Goal: Communication & Community: Answer question/provide support

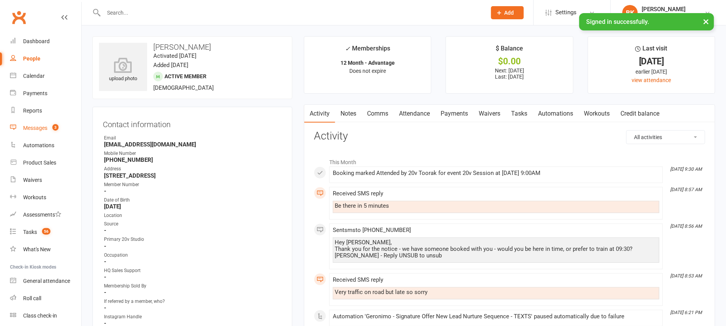
click at [35, 129] on div "Messages" at bounding box center [35, 128] width 24 height 6
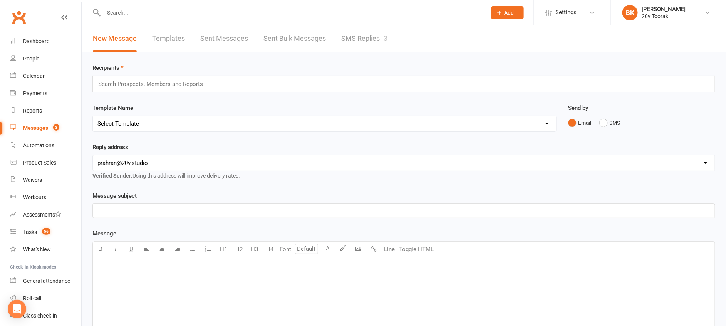
click at [365, 42] on link "SMS Replies 3" at bounding box center [364, 38] width 46 height 27
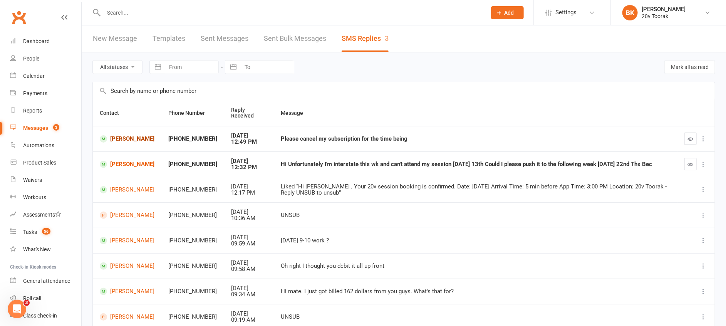
click at [128, 138] on link "[PERSON_NAME]" at bounding box center [127, 138] width 55 height 7
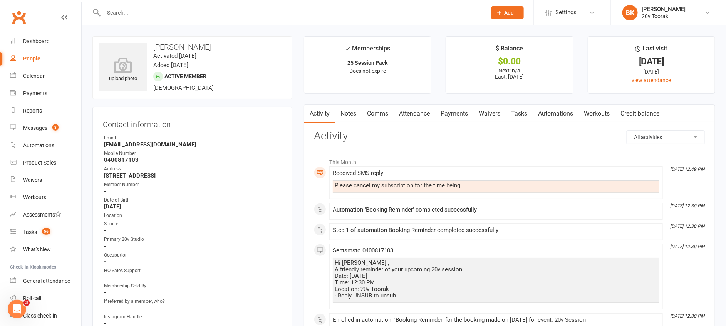
click at [378, 114] on link "Comms" at bounding box center [378, 114] width 32 height 18
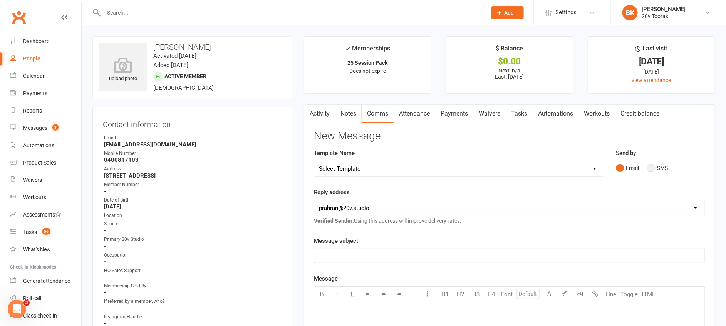
click at [668, 170] on button "SMS" at bounding box center [657, 168] width 21 height 15
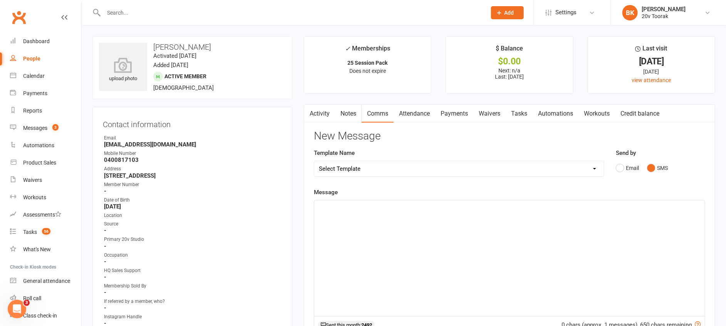
click at [646, 229] on div "﻿" at bounding box center [509, 258] width 391 height 116
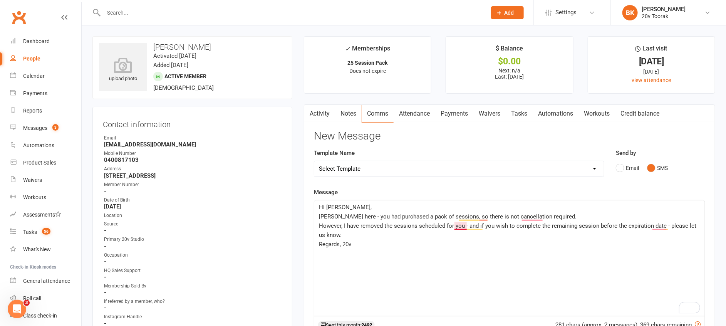
click at [461, 226] on span "However, I have removed the sessions scheduled for you - and if you wish to com…" at bounding box center [508, 230] width 379 height 16
click at [529, 218] on span "Byron here - you had purchased a pack of sessions, so there is not cancellation…" at bounding box center [448, 216] width 258 height 7
click at [484, 216] on span "Byron here - you had purchased a pack of sessions, so there is not cancellation…" at bounding box center [451, 216] width 264 height 7
click at [483, 243] on p "Regards, 20v" at bounding box center [509, 244] width 381 height 9
click at [661, 226] on span "However, I have removed the sessions scheduled for you, and if you wish to comp…" at bounding box center [507, 230] width 377 height 16
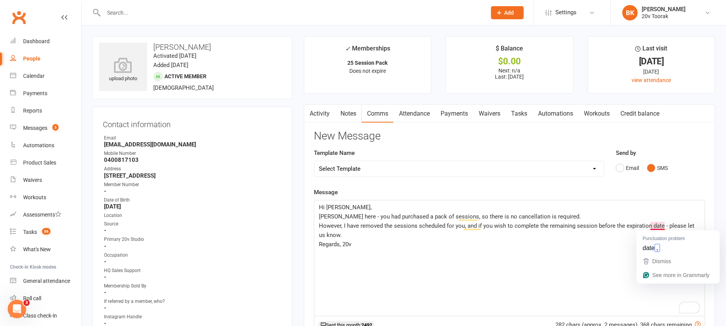
click at [569, 240] on p "Regards, 20v" at bounding box center [509, 244] width 381 height 9
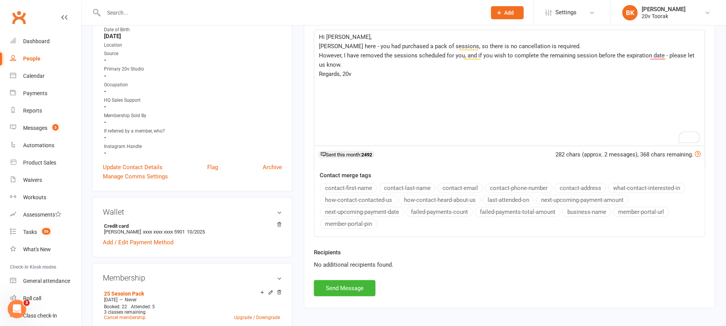
scroll to position [171, 0]
click at [349, 286] on button "Send Message" at bounding box center [345, 287] width 62 height 16
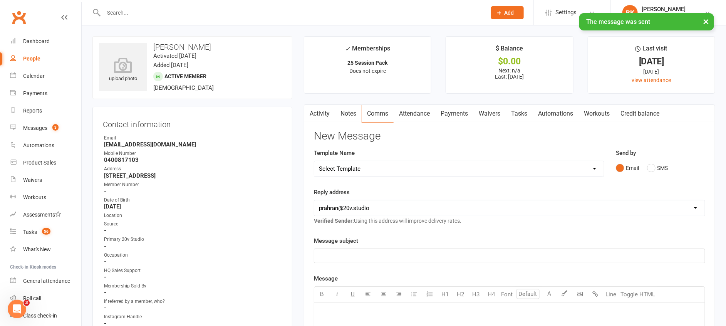
click at [403, 112] on link "Attendance" at bounding box center [415, 114] width 42 height 18
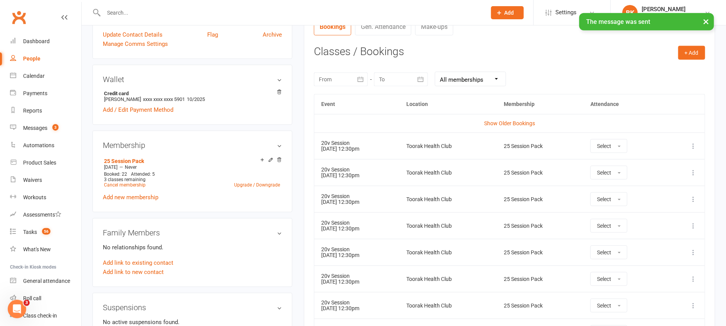
scroll to position [358, 0]
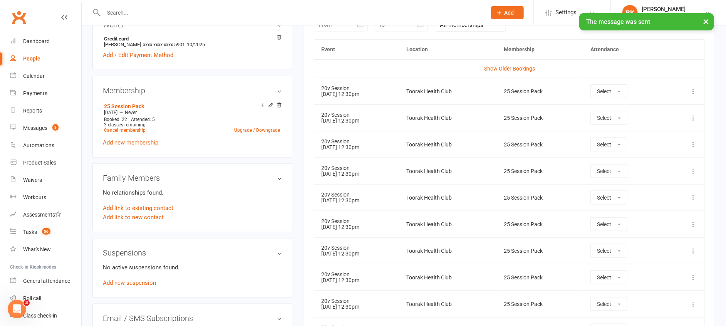
click at [695, 94] on icon at bounding box center [694, 91] width 8 height 8
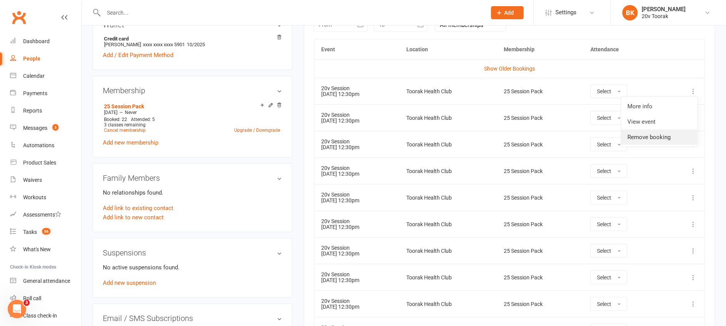
click at [665, 140] on link "Remove booking" at bounding box center [659, 136] width 76 height 15
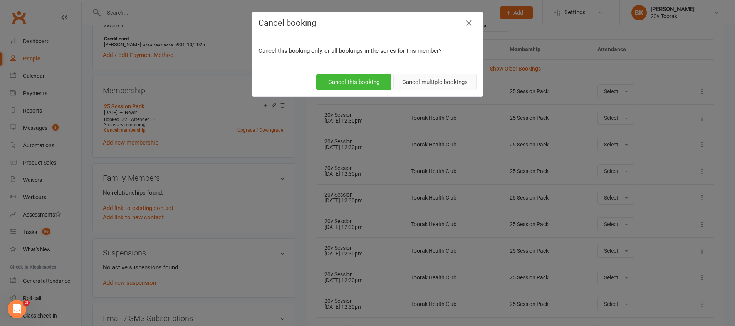
click at [424, 84] on button "Cancel multiple bookings" at bounding box center [434, 82] width 83 height 16
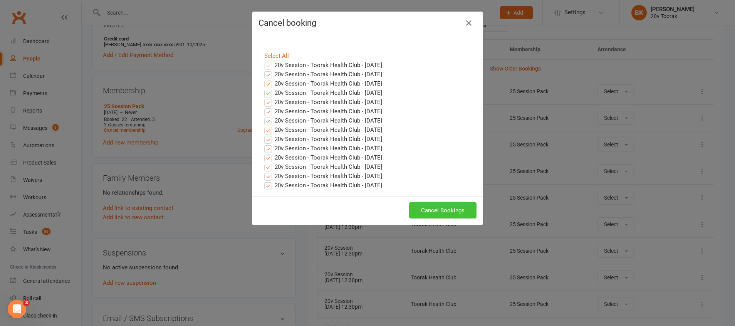
click at [441, 209] on button "Cancel Bookings" at bounding box center [442, 210] width 67 height 16
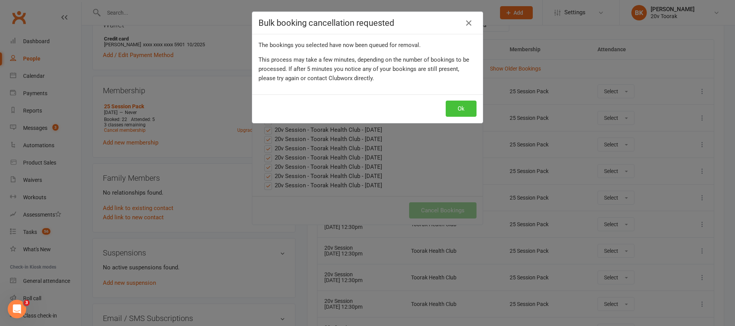
click at [461, 109] on button "Ok" at bounding box center [461, 109] width 31 height 16
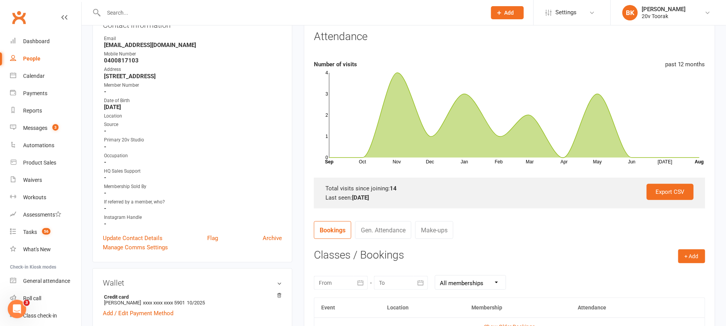
scroll to position [0, 0]
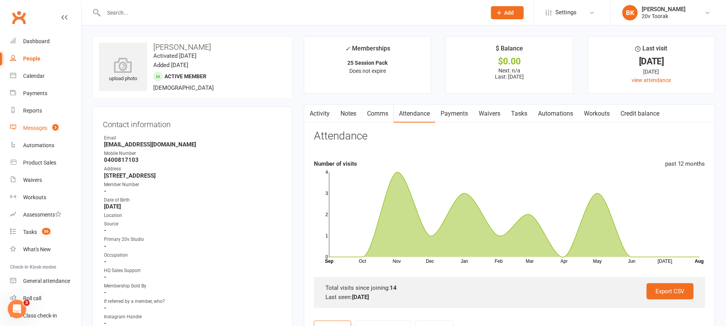
click at [39, 125] on div "Messages" at bounding box center [35, 128] width 24 height 6
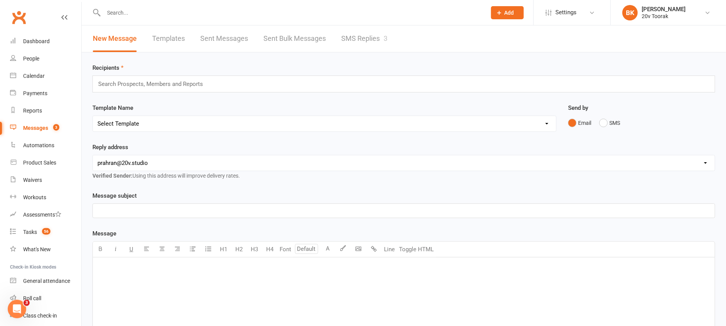
click at [383, 27] on link "SMS Replies 3" at bounding box center [364, 38] width 46 height 27
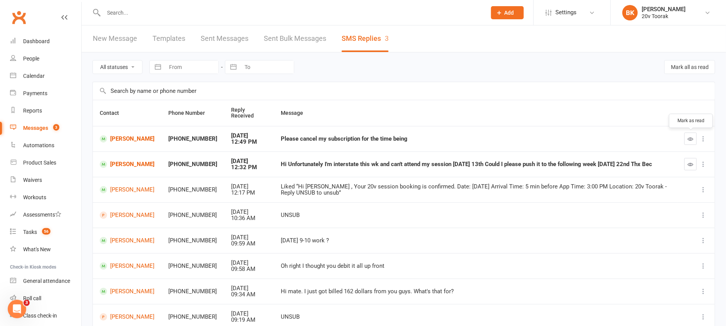
click at [691, 144] on button "button" at bounding box center [691, 139] width 12 height 12
click at [123, 165] on link "Bec Piotrowski" at bounding box center [127, 164] width 55 height 7
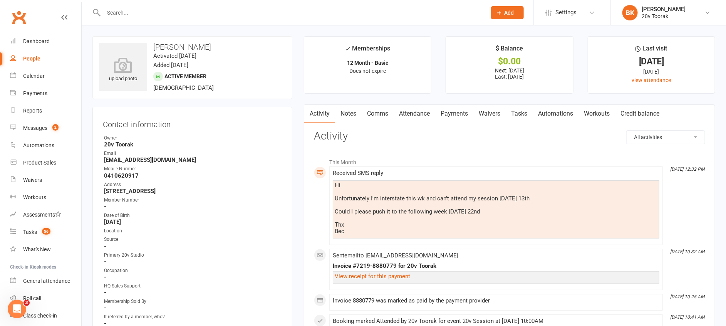
click at [379, 116] on link "Comms" at bounding box center [378, 114] width 32 height 18
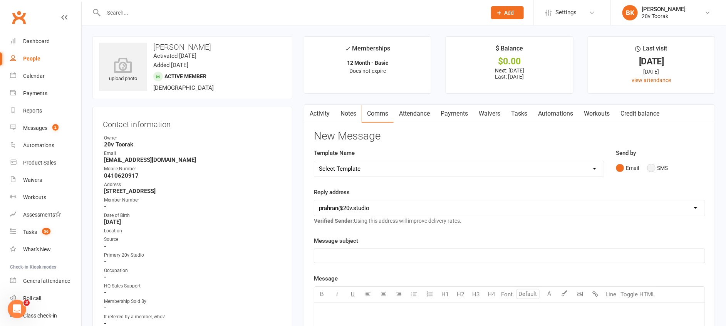
click at [665, 164] on button "SMS" at bounding box center [657, 168] width 21 height 15
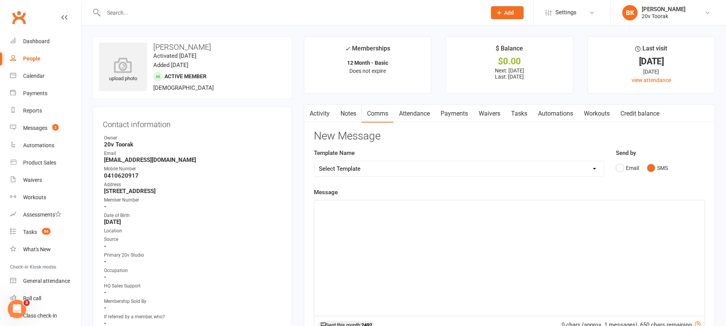
click at [610, 241] on div "﻿" at bounding box center [509, 258] width 391 height 116
click at [33, 79] on div "Calendar" at bounding box center [34, 76] width 22 height 6
click at [388, 227] on p "This friday we have" at bounding box center [509, 225] width 381 height 9
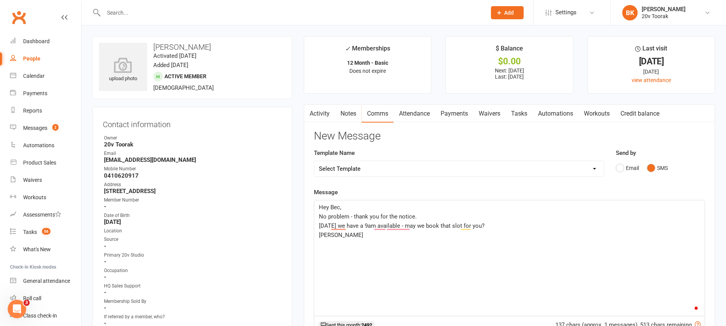
click at [334, 227] on span "This friday we have a 9am available - may we book that slot for you?" at bounding box center [402, 225] width 166 height 7
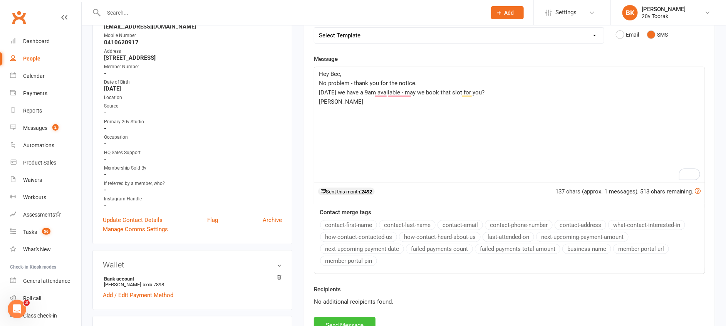
click at [356, 319] on button "Send Message" at bounding box center [345, 325] width 62 height 16
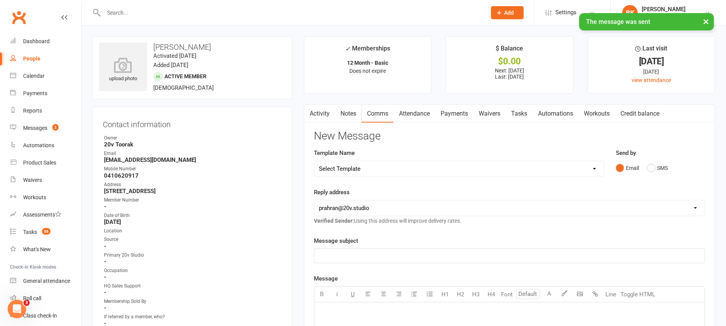
click at [524, 113] on link "Tasks" at bounding box center [519, 114] width 27 height 18
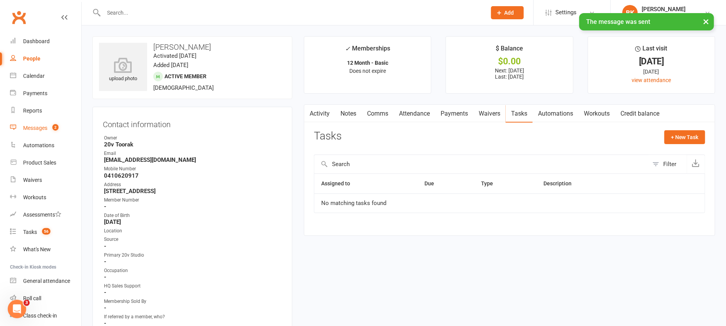
click at [17, 135] on link "Messages 2" at bounding box center [45, 127] width 71 height 17
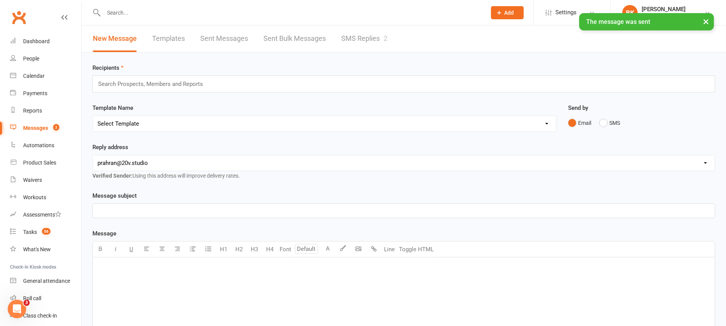
click at [372, 50] on link "SMS Replies 2" at bounding box center [364, 38] width 46 height 27
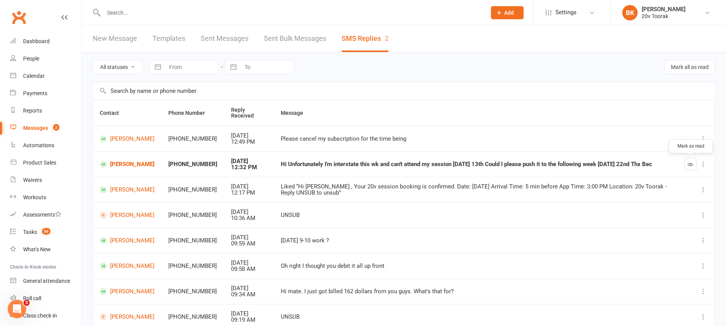
click at [691, 165] on icon "button" at bounding box center [691, 164] width 6 height 6
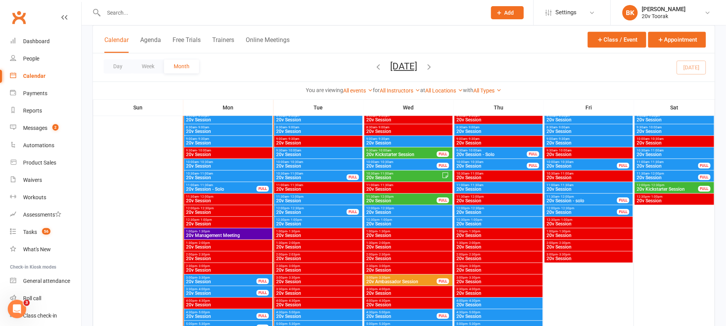
click at [571, 185] on span "- 11:30am" at bounding box center [566, 184] width 14 height 3
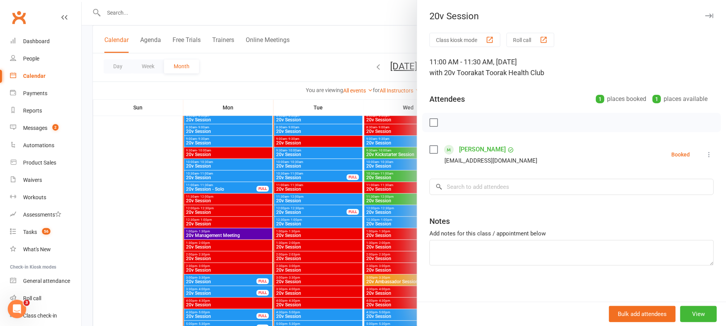
click at [347, 221] on div at bounding box center [404, 163] width 645 height 326
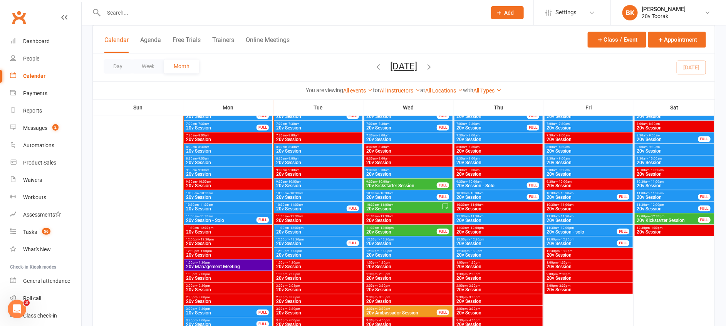
scroll to position [755, 0]
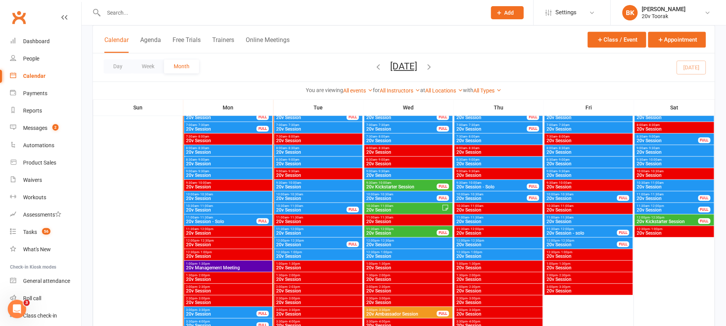
click at [574, 170] on span "9:00am - 9:30am" at bounding box center [588, 171] width 85 height 3
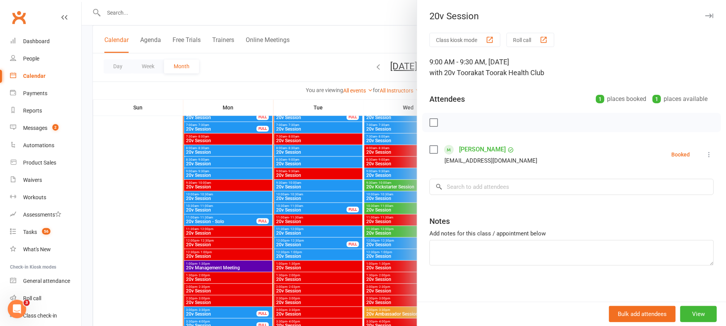
click at [373, 195] on div at bounding box center [404, 163] width 645 height 326
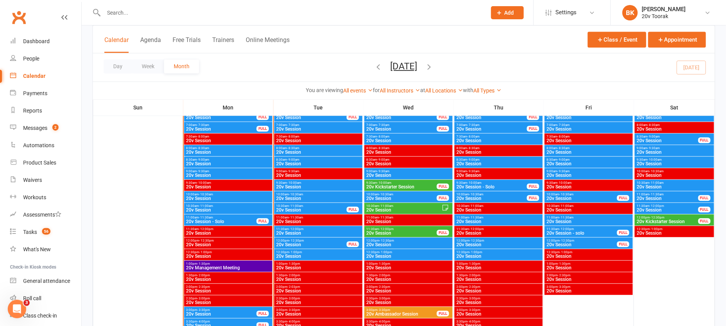
click at [568, 160] on span "- 9:00am" at bounding box center [563, 159] width 12 height 3
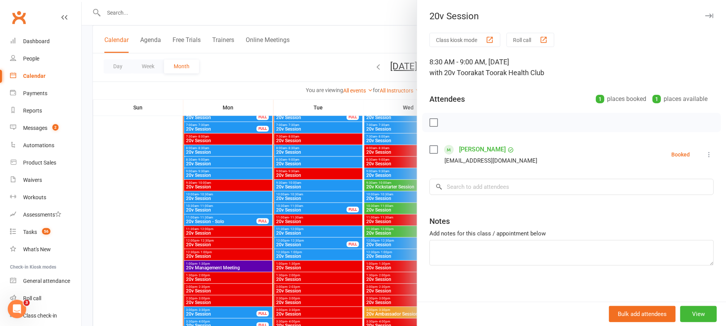
click at [389, 182] on div at bounding box center [404, 163] width 645 height 326
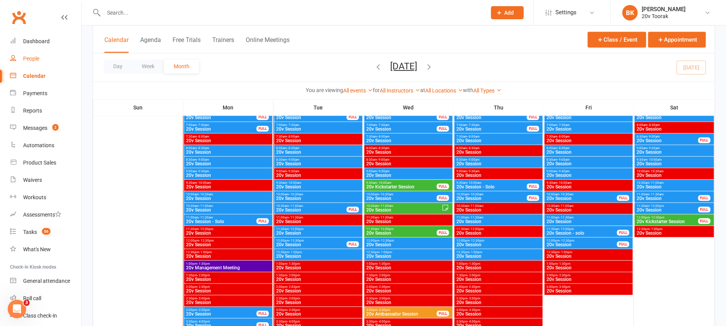
click at [32, 60] on div "People" at bounding box center [31, 58] width 16 height 6
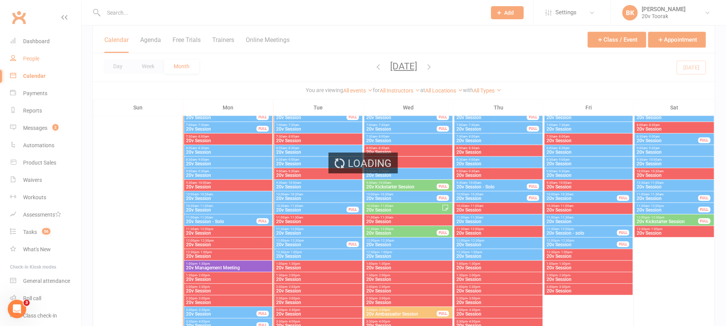
select select "100"
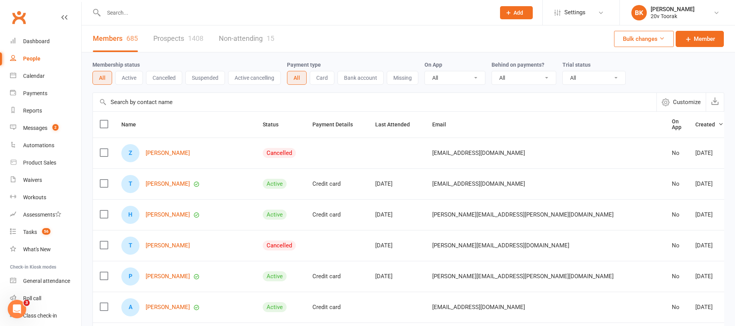
click at [190, 38] on div "1408" at bounding box center [195, 38] width 15 height 8
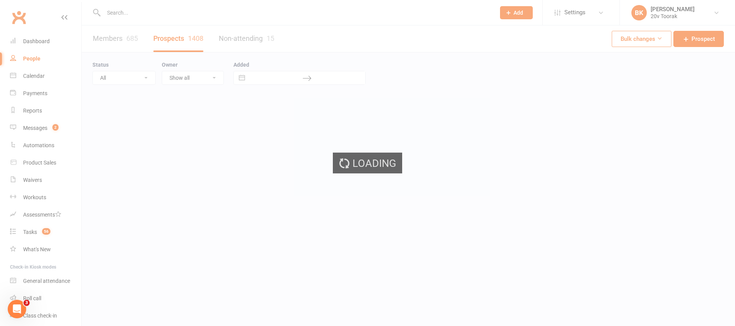
select select "100"
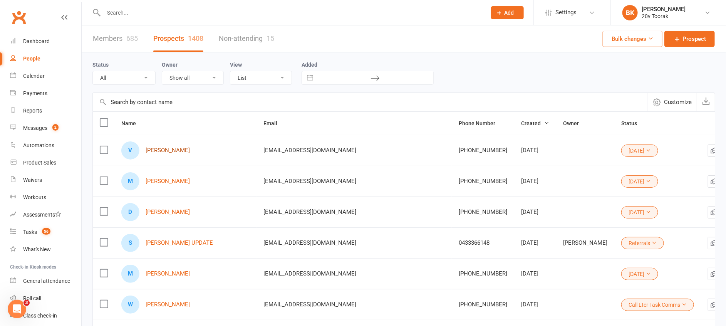
click at [159, 153] on link "Vicki Holt" at bounding box center [168, 150] width 44 height 7
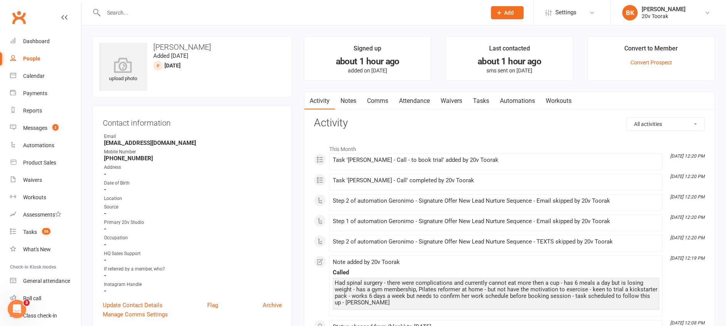
click at [455, 104] on link "Waivers" at bounding box center [451, 101] width 32 height 18
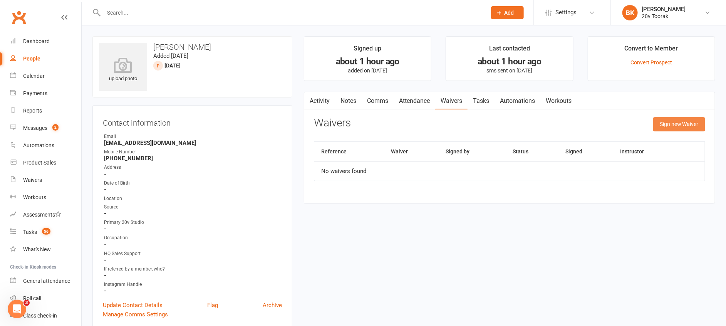
click at [670, 127] on button "Sign new Waiver" at bounding box center [679, 124] width 52 height 14
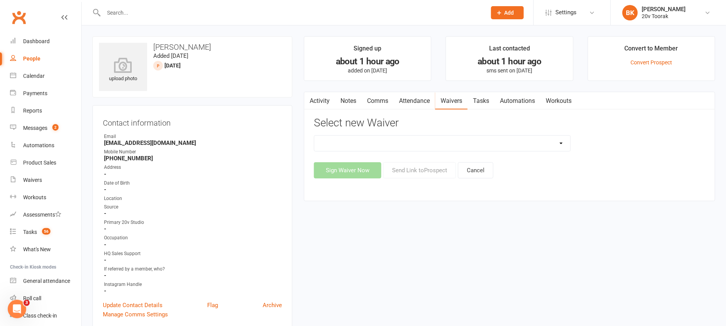
click at [495, 134] on div "Select new Waiver 20v Ambassador Program 2 Session Kickstarter Pack Casual Kick…" at bounding box center [509, 147] width 391 height 61
click at [490, 137] on select "20v Ambassador Program 2 Session Kickstarter Pack Casual Kickstarter Only Web M…" at bounding box center [442, 143] width 256 height 15
select select "13165"
click at [314, 136] on select "20v Ambassador Program 2 Session Kickstarter Pack Casual Kickstarter Only Web M…" at bounding box center [442, 143] width 256 height 15
click at [418, 171] on button "Send Link to Prospect" at bounding box center [419, 170] width 73 height 16
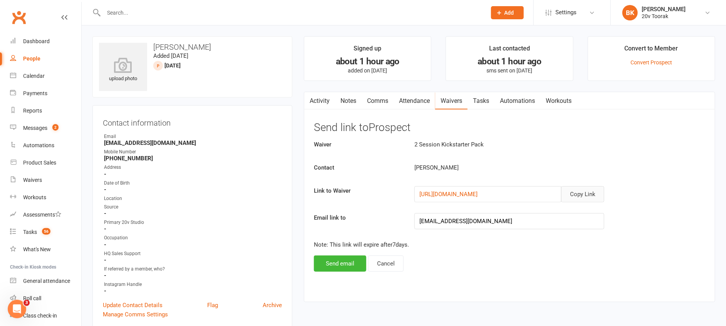
click at [592, 188] on button "Copy Link" at bounding box center [582, 194] width 43 height 16
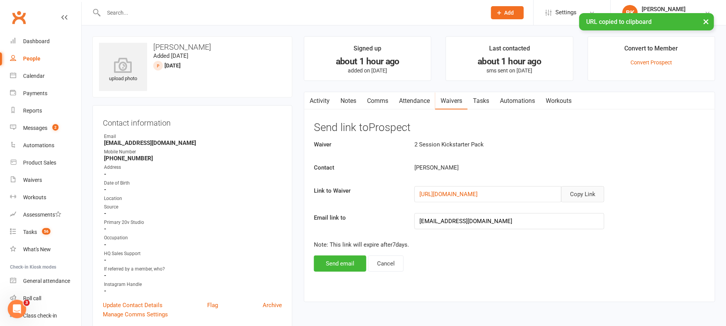
click at [385, 109] on link "Comms" at bounding box center [378, 101] width 32 height 18
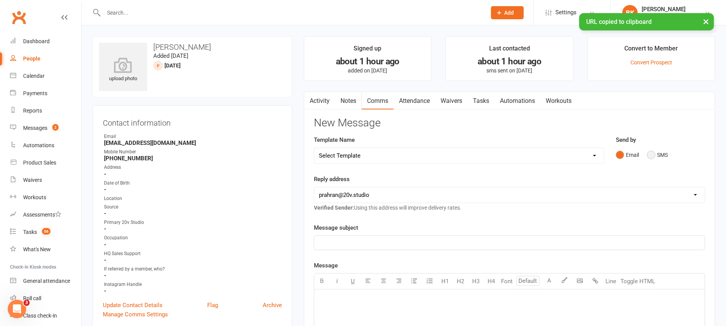
click at [664, 153] on button "SMS" at bounding box center [657, 155] width 21 height 15
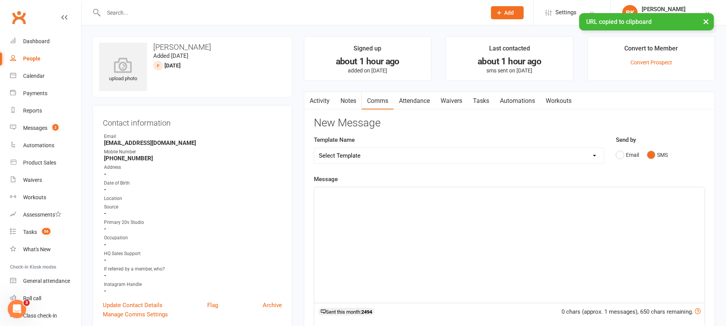
click at [435, 190] on p "﻿" at bounding box center [509, 194] width 381 height 9
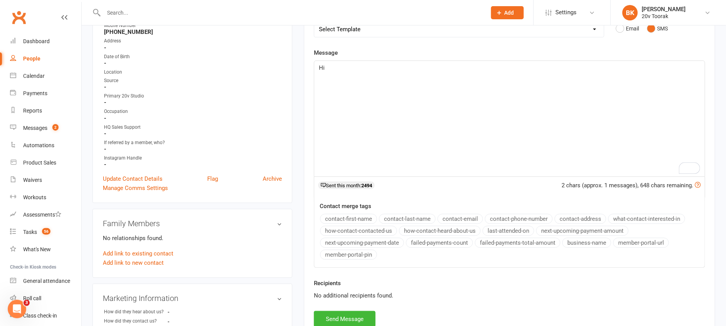
click at [352, 218] on button "contact-first-name" at bounding box center [348, 219] width 57 height 10
click at [440, 109] on div "Hi ﻿ {contact-first-name} - Byron here :) Thank you for the chat and it was" at bounding box center [509, 119] width 391 height 116
click at [438, 71] on p "Hi ﻿ {contact-first-name} - Byron here :)" at bounding box center [509, 67] width 381 height 9
click at [434, 97] on div "Hi ﻿ {contact-first-name} - Byron here :) Thank you for the chat and it was" at bounding box center [509, 119] width 391 height 116
click at [458, 70] on p "Hi ﻿ {contact-first-name} - Byron here :)" at bounding box center [509, 67] width 381 height 9
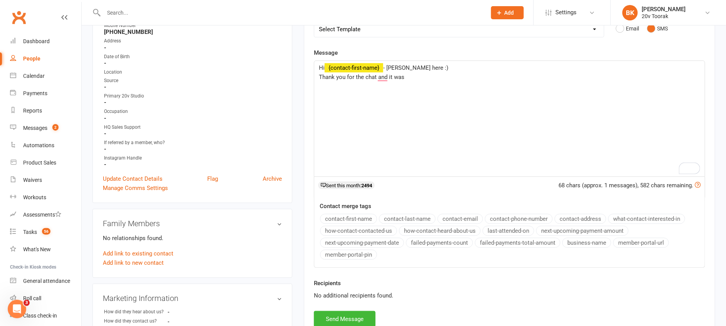
click at [464, 87] on div "Hi ﻿ {contact-first-name} - Byron here :) Thank you for the chat and it was" at bounding box center [509, 119] width 391 height 116
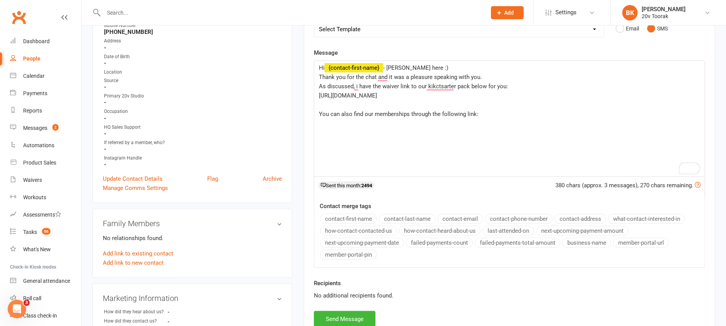
click at [495, 114] on p "You can also find our memberships through the following link:" at bounding box center [509, 113] width 381 height 9
click at [441, 89] on span "As discussed, i have the waiver link to our kikctsarter pack below for you:" at bounding box center [413, 86] width 189 height 7
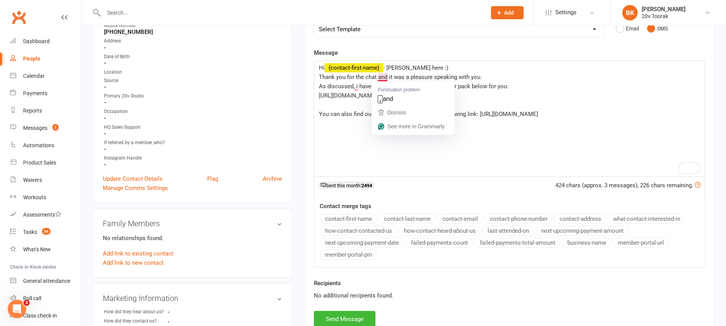
click at [379, 75] on span "Thank you for the chat and it was a pleasure speaking with you." at bounding box center [400, 77] width 163 height 7
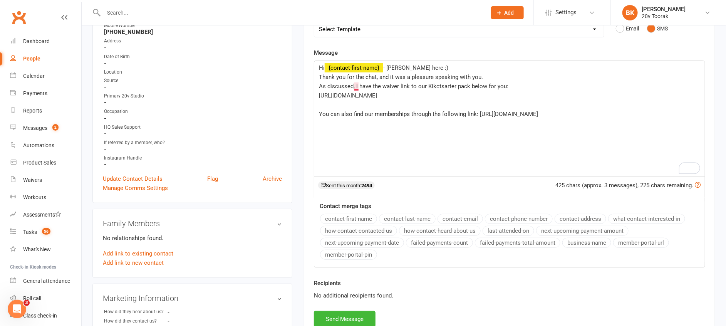
click at [354, 87] on span "As discussed, i have the waiver link to our Kikctsarter pack below for you:" at bounding box center [414, 86] width 190 height 7
click at [354, 86] on span "As discussed, i have the waiver link to our Kikctsarter pack below for you:" at bounding box center [414, 86] width 190 height 7
click at [357, 87] on span "As discussed, i have the waiver link to our Kikctsarter pack below for you:" at bounding box center [414, 86] width 190 height 7
click at [516, 138] on div "Hi ﻿ {contact-first-name} - Byron here :) Thank you for the chat, and it was a …" at bounding box center [509, 119] width 391 height 116
click at [478, 112] on span "You can also find our memberships through the following link: https://20v.studi…" at bounding box center [428, 114] width 219 height 7
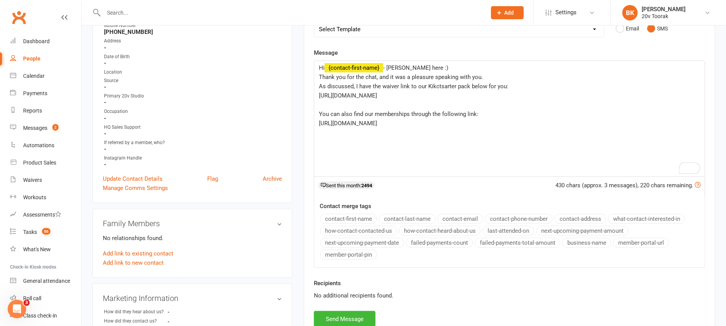
click at [478, 117] on span "You can also find our memberships through the following link:" at bounding box center [398, 114] width 159 height 7
click at [480, 128] on p "﻿" at bounding box center [509, 132] width 381 height 9
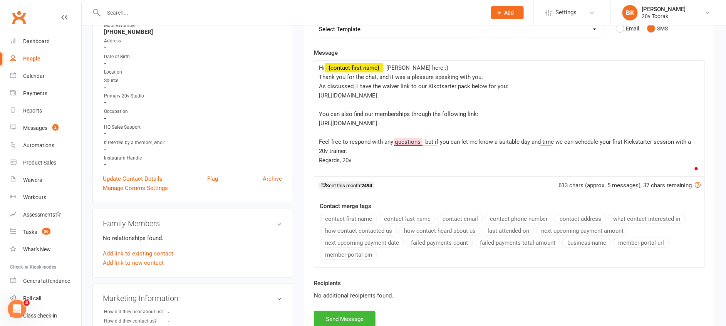
click at [403, 140] on span "Feel free to respond with any questions - but if you can let me know a suitable…" at bounding box center [506, 146] width 374 height 16
click at [549, 140] on span "Feel free to respond with any questions, but if you can let me know a suitable …" at bounding box center [510, 146] width 382 height 16
click at [508, 158] on p "Regards, 20v" at bounding box center [509, 160] width 381 height 9
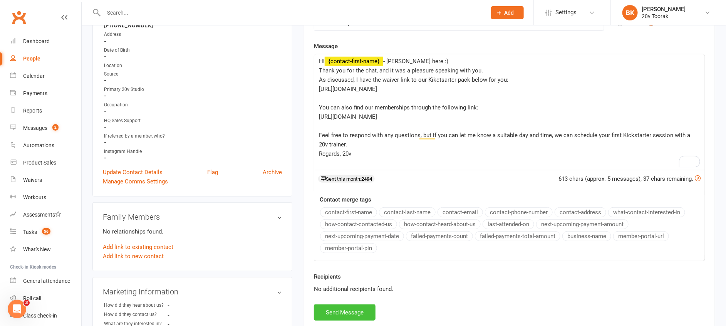
scroll to position [132, 0]
click at [506, 68] on p "Thank you for the chat, and it was a pleasure speaking with you." at bounding box center [509, 71] width 381 height 9
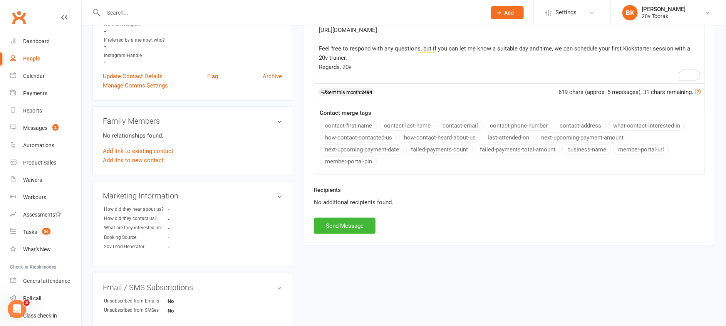
scroll to position [233, 0]
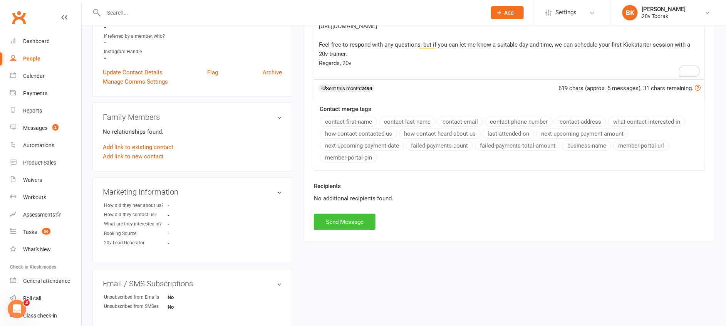
click at [336, 218] on button "Send Message" at bounding box center [345, 222] width 62 height 16
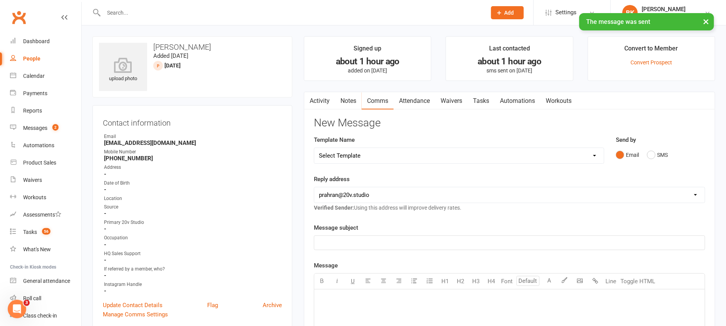
click at [485, 104] on link "Tasks" at bounding box center [481, 101] width 27 height 18
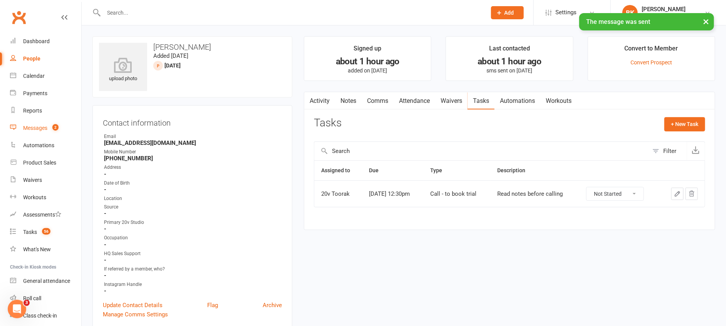
click at [51, 130] on count-badge "2" at bounding box center [54, 128] width 10 height 6
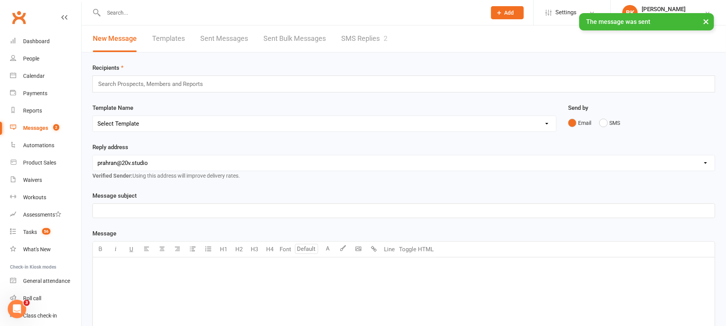
click at [394, 45] on div "New Message Templates Sent Messages Sent Bulk Messages SMS Replies 2" at bounding box center [240, 38] width 317 height 27
click at [359, 40] on link "SMS Replies 2" at bounding box center [364, 38] width 46 height 27
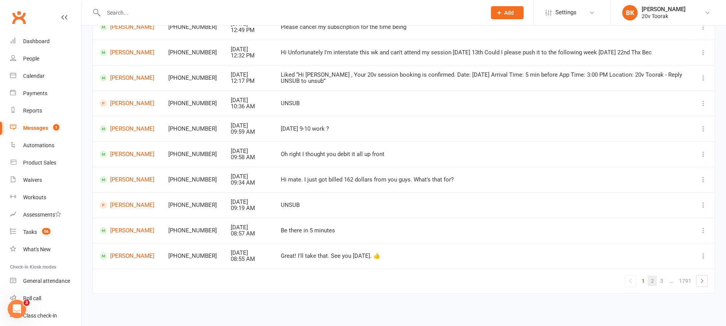
click at [655, 284] on link "2" at bounding box center [652, 280] width 9 height 11
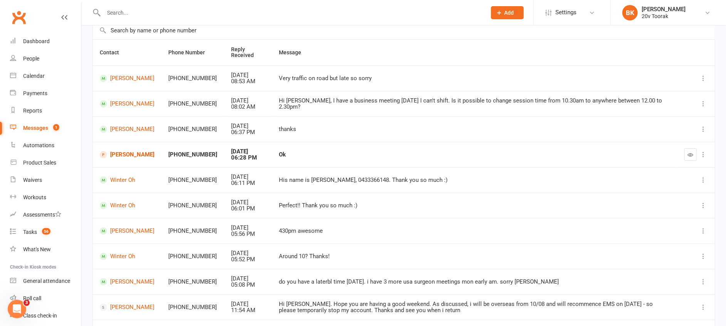
scroll to position [60, 0]
click at [112, 152] on link "Thanh Ha" at bounding box center [127, 155] width 55 height 7
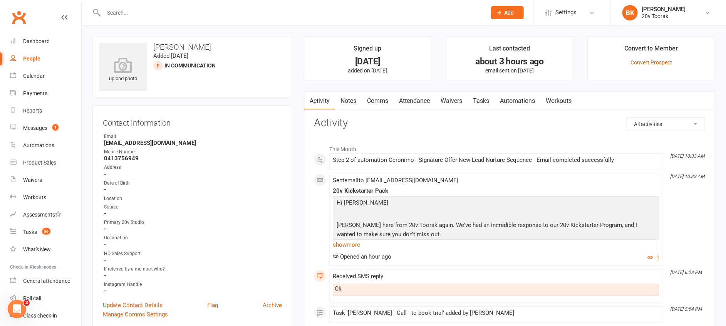
click at [373, 74] on li "Signed up 3 days ago added on 8 Aug 2025" at bounding box center [368, 58] width 128 height 45
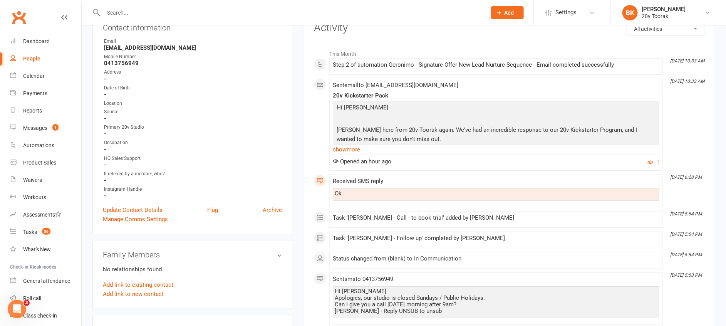
scroll to position [64, 0]
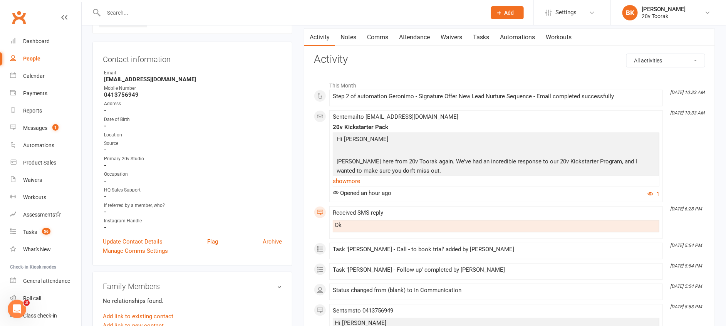
click at [344, 186] on div "Sent email to thanh5207@gmail.com 20v Kickstarter Pack Hi Thanh Byron here from…" at bounding box center [496, 156] width 327 height 85
click at [351, 183] on link "show more" at bounding box center [496, 181] width 327 height 11
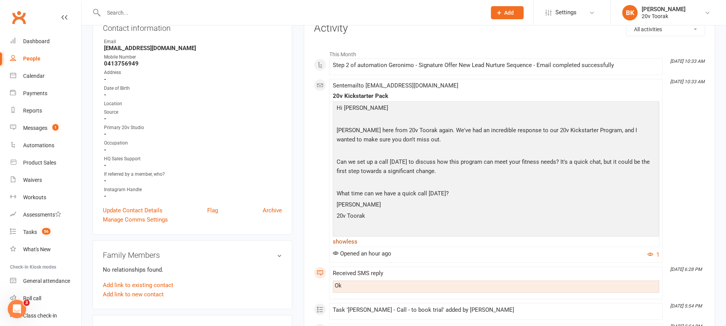
scroll to position [0, 0]
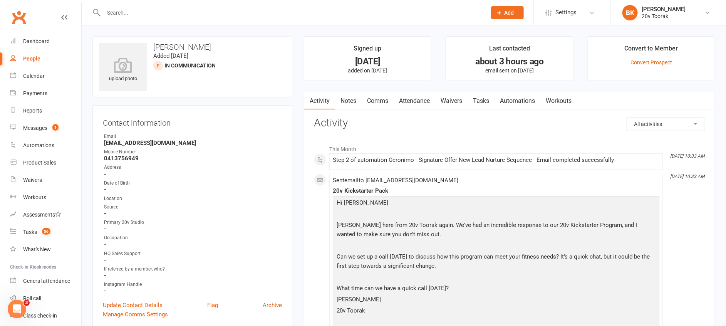
click at [379, 103] on link "Comms" at bounding box center [378, 101] width 32 height 18
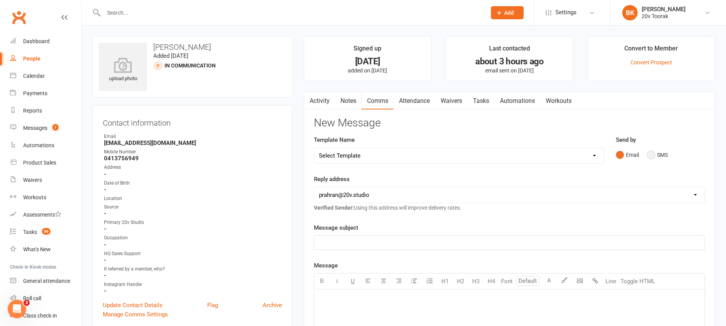
click at [653, 160] on button "SMS" at bounding box center [657, 155] width 21 height 15
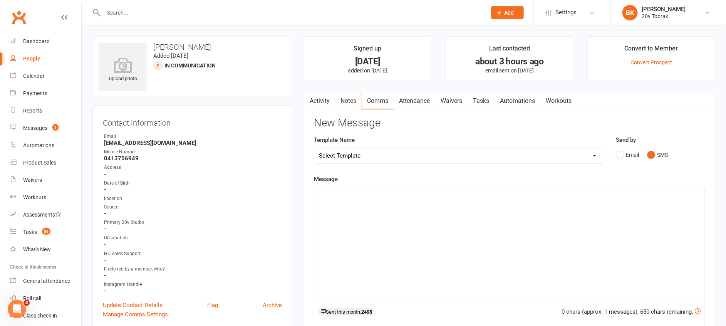
click at [635, 203] on div "﻿" at bounding box center [509, 245] width 391 height 116
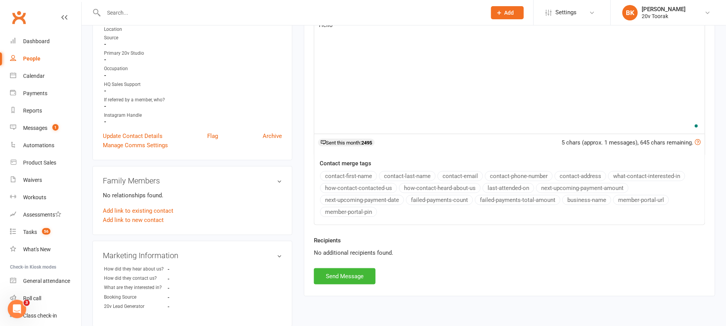
click at [367, 176] on button "contact-first-name" at bounding box center [348, 176] width 57 height 10
click at [343, 277] on button "Send Message" at bounding box center [345, 276] width 62 height 16
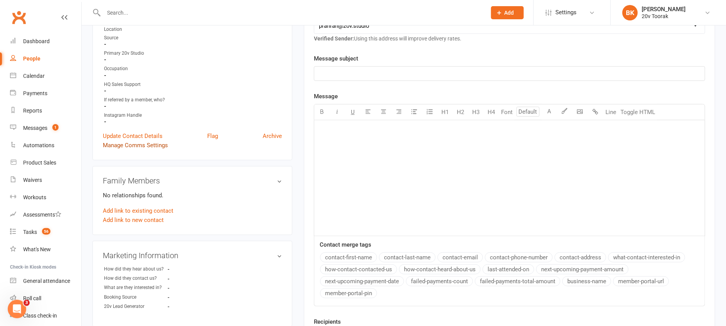
scroll to position [0, 0]
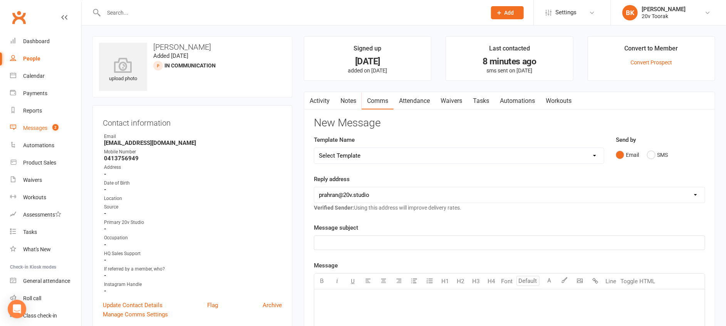
click at [49, 127] on link "Messages 2" at bounding box center [45, 127] width 71 height 17
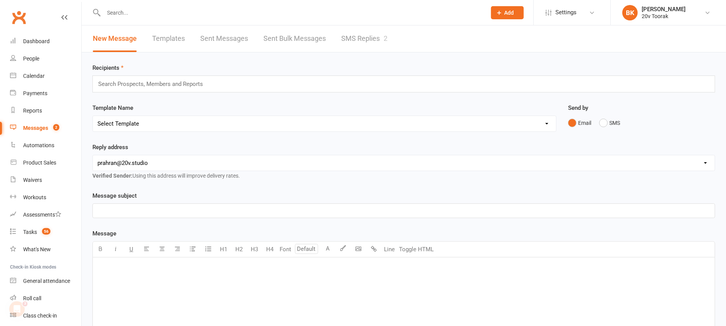
click at [396, 41] on div "New Message Templates Sent Messages Sent Bulk Messages SMS Replies 2" at bounding box center [240, 38] width 317 height 27
click at [385, 40] on div "2" at bounding box center [386, 38] width 4 height 8
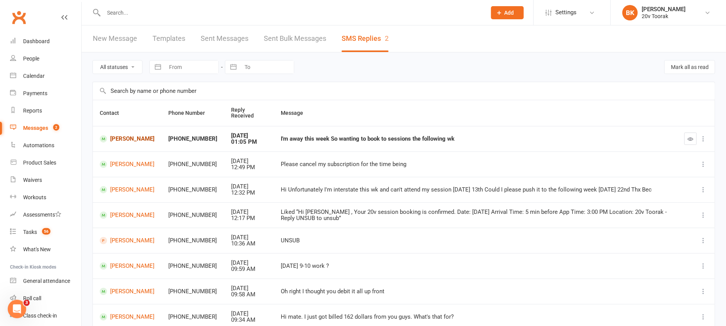
click at [139, 139] on link "[PERSON_NAME]" at bounding box center [127, 138] width 55 height 7
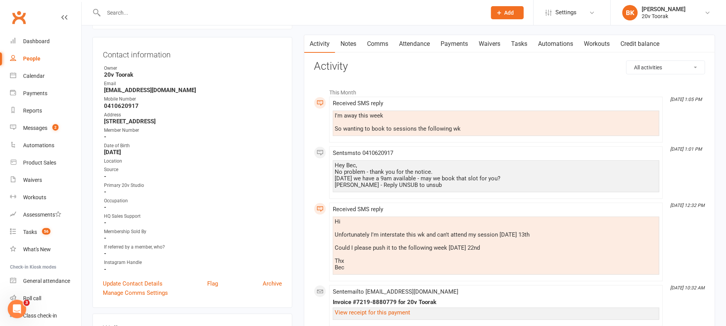
scroll to position [69, 0]
click at [442, 138] on div "Received SMS reply I'm away this week So wanting to book to sessions the follow…" at bounding box center [496, 120] width 327 height 39
click at [372, 43] on link "Comms" at bounding box center [378, 44] width 32 height 18
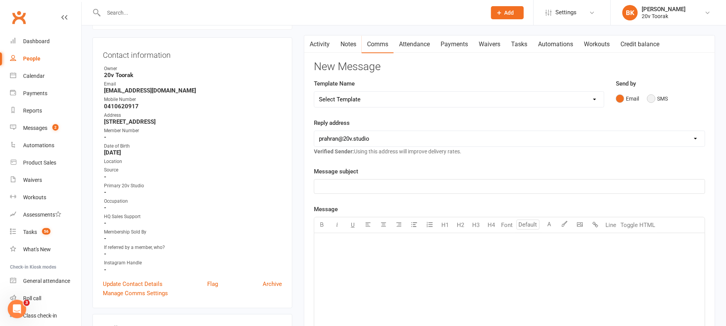
click at [653, 96] on button "SMS" at bounding box center [657, 98] width 21 height 15
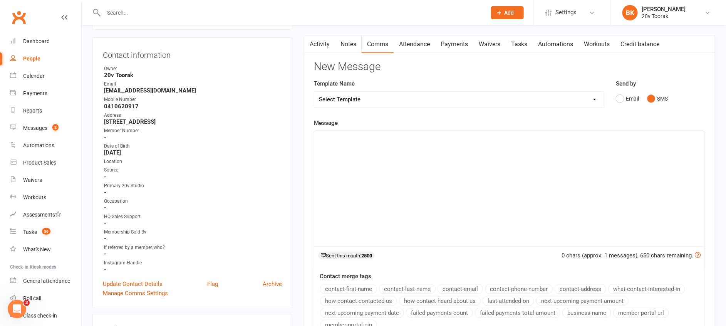
click at [593, 187] on div "﻿" at bounding box center [509, 189] width 391 height 116
click at [48, 71] on link "Calendar" at bounding box center [45, 75] width 71 height 17
click at [412, 158] on p "The 22nd has a" at bounding box center [509, 156] width 381 height 9
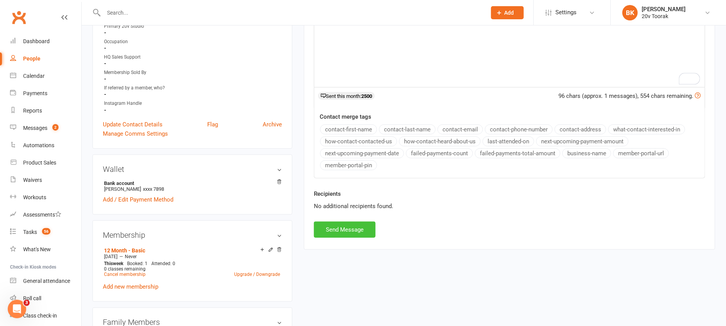
click at [341, 234] on button "Send Message" at bounding box center [345, 230] width 62 height 16
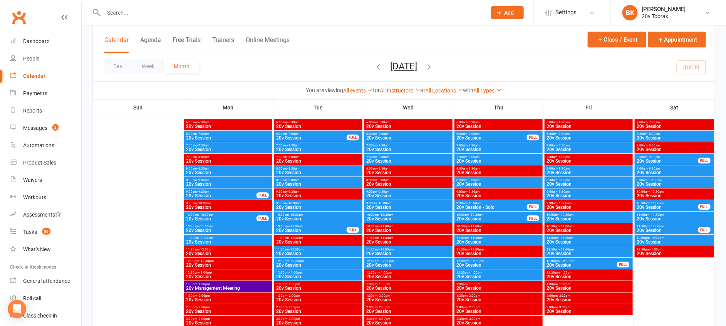
click at [572, 248] on span "- 12:00pm" at bounding box center [566, 249] width 15 height 3
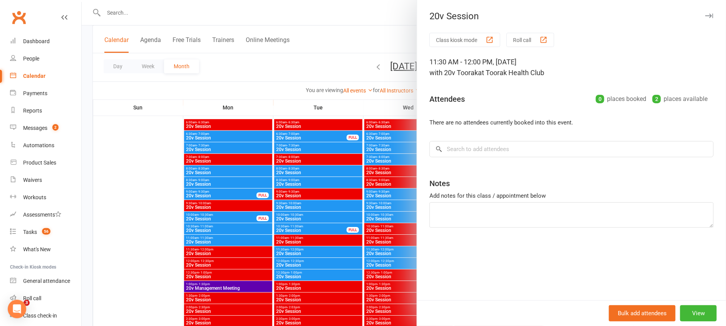
click at [369, 231] on div at bounding box center [404, 163] width 645 height 326
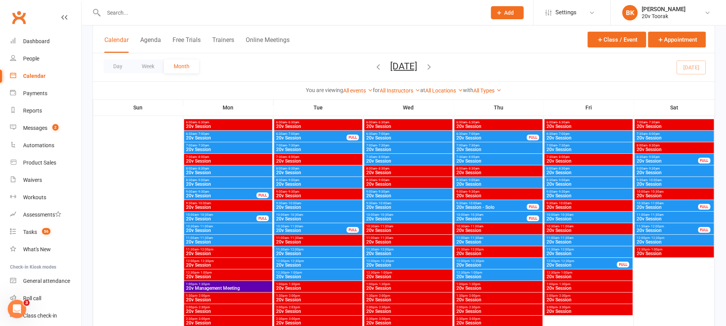
click at [558, 240] on span "20v Session" at bounding box center [588, 242] width 85 height 5
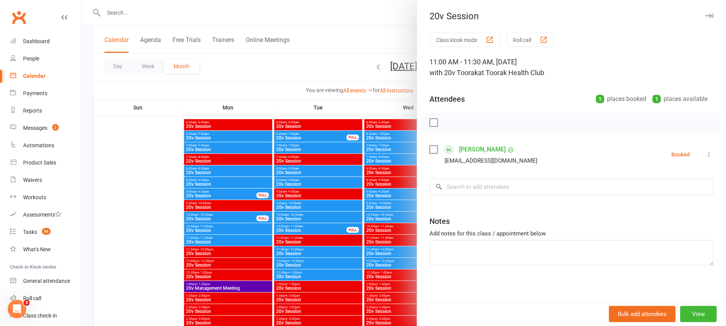
click at [409, 198] on div at bounding box center [404, 163] width 645 height 326
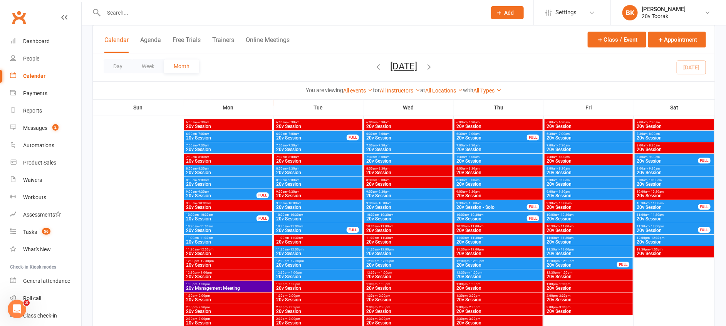
click at [568, 217] on span "20v Session" at bounding box center [588, 219] width 85 height 5
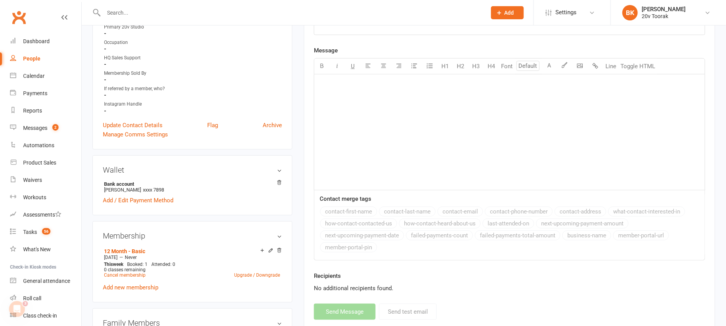
scroll to position [69, 0]
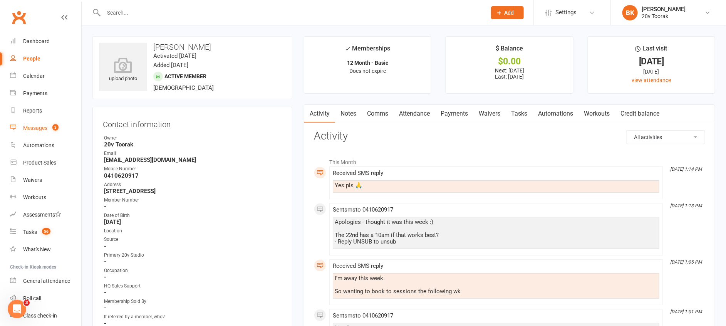
click at [40, 125] on div "Messages" at bounding box center [35, 128] width 24 height 6
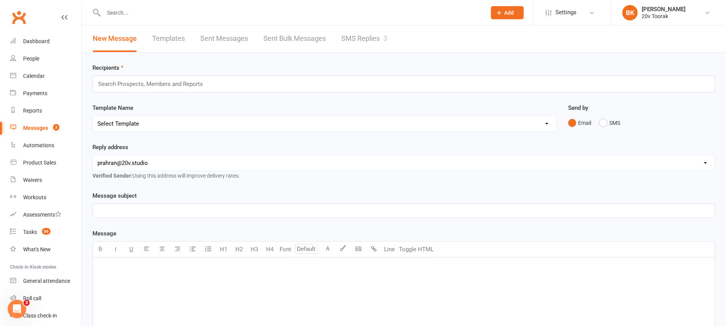
click at [353, 42] on link "SMS Replies 3" at bounding box center [364, 38] width 46 height 27
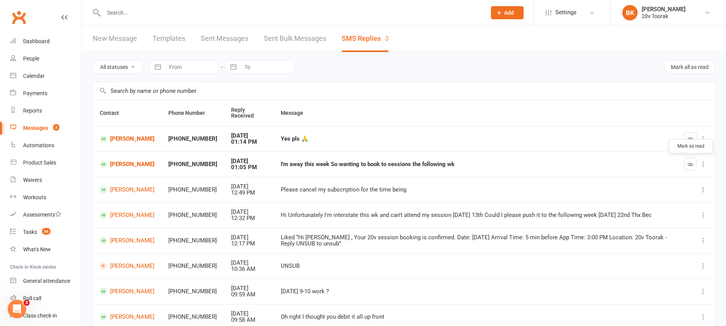
click at [691, 166] on icon "button" at bounding box center [691, 164] width 6 height 6
click at [44, 76] on div "Calendar" at bounding box center [34, 76] width 22 height 6
click at [44, 59] on link "People" at bounding box center [45, 58] width 71 height 17
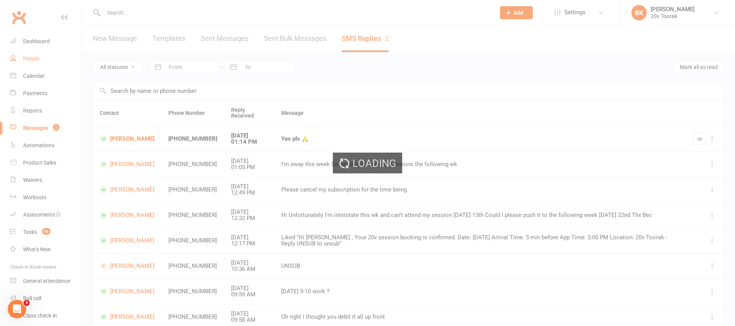
select select "100"
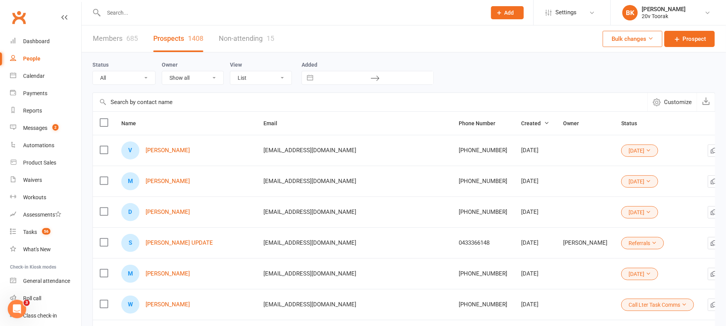
click at [621, 151] on button "14Aug25" at bounding box center [639, 150] width 37 height 12
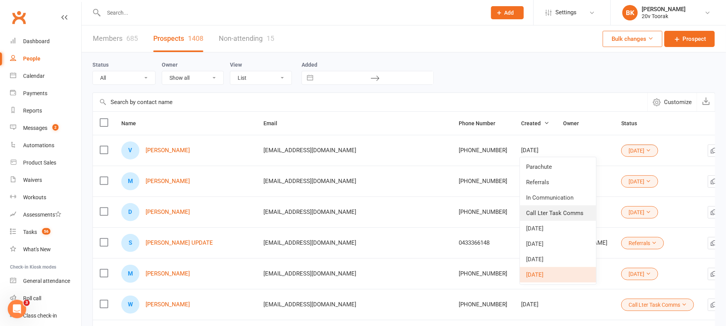
click at [540, 211] on link "Call Lter Task Comms" at bounding box center [558, 212] width 76 height 15
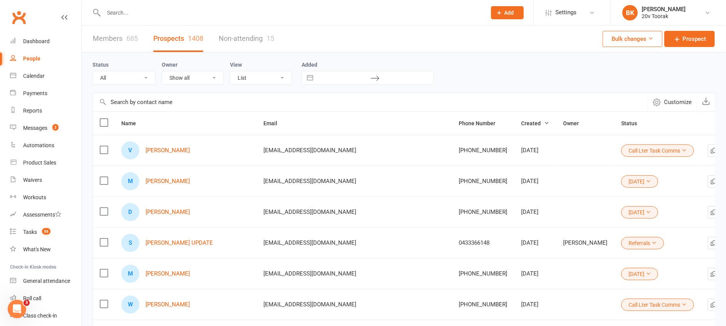
click at [131, 18] on input "text" at bounding box center [291, 12] width 380 height 11
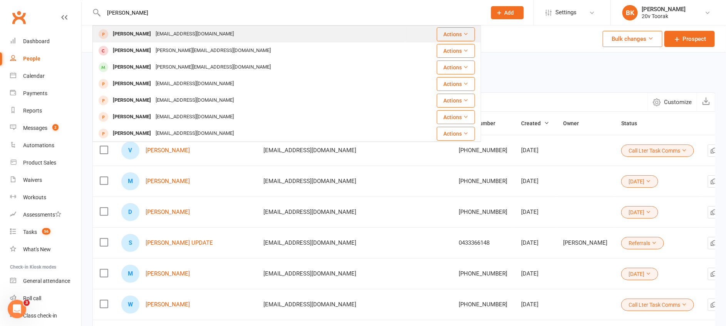
type input "brigid"
click at [137, 32] on div "[PERSON_NAME]" at bounding box center [132, 34] width 43 height 11
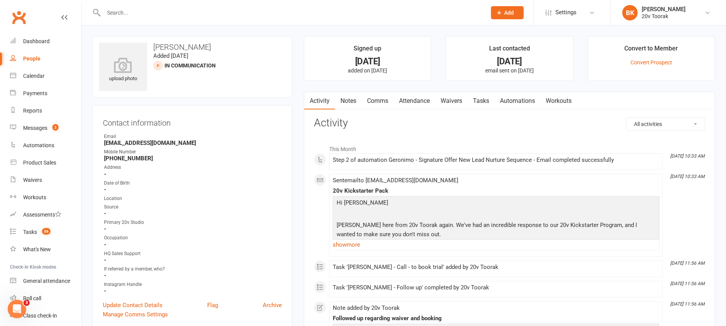
click at [354, 96] on link "Notes" at bounding box center [348, 101] width 27 height 18
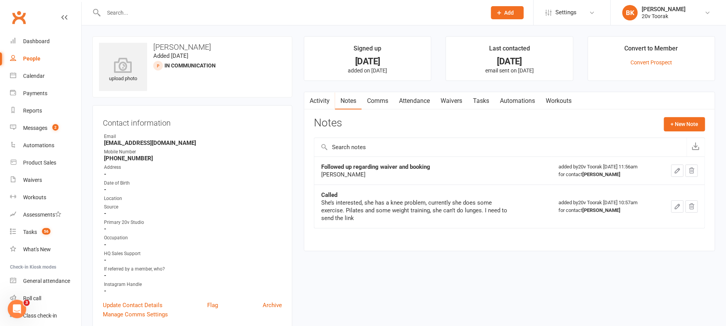
click at [481, 102] on link "Tasks" at bounding box center [481, 101] width 27 height 18
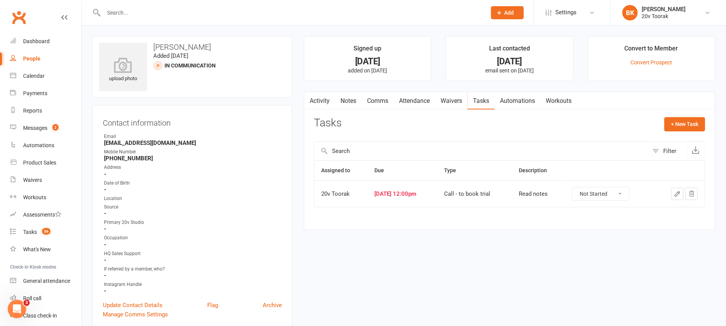
click at [323, 99] on link "Activity" at bounding box center [319, 101] width 31 height 18
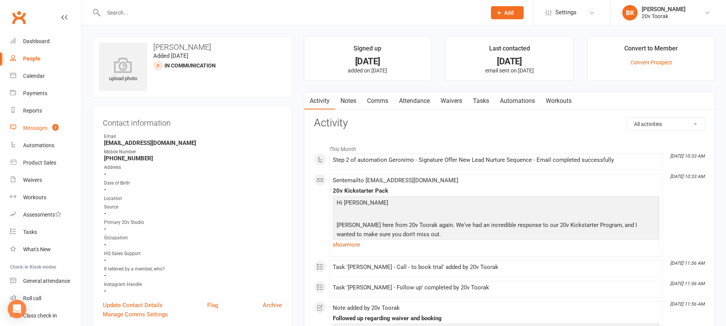
drag, startPoint x: 0, startPoint y: 0, endPoint x: 47, endPoint y: 129, distance: 137.0
click at [47, 129] on div "Messages" at bounding box center [35, 128] width 24 height 6
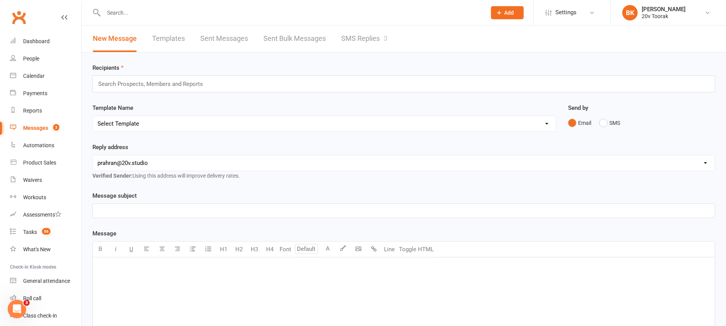
click at [375, 38] on link "SMS Replies 3" at bounding box center [364, 38] width 46 height 27
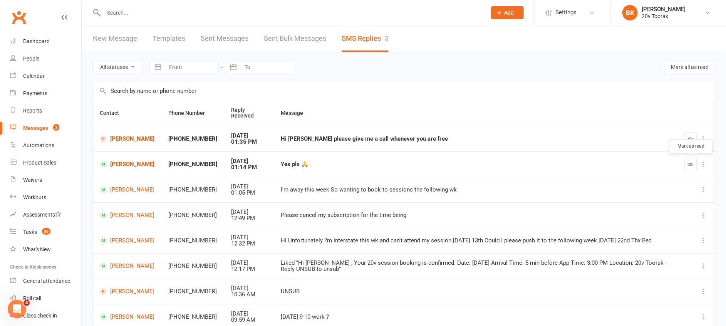
click at [696, 164] on button "button" at bounding box center [691, 164] width 12 height 12
